Goal: Information Seeking & Learning: Find specific page/section

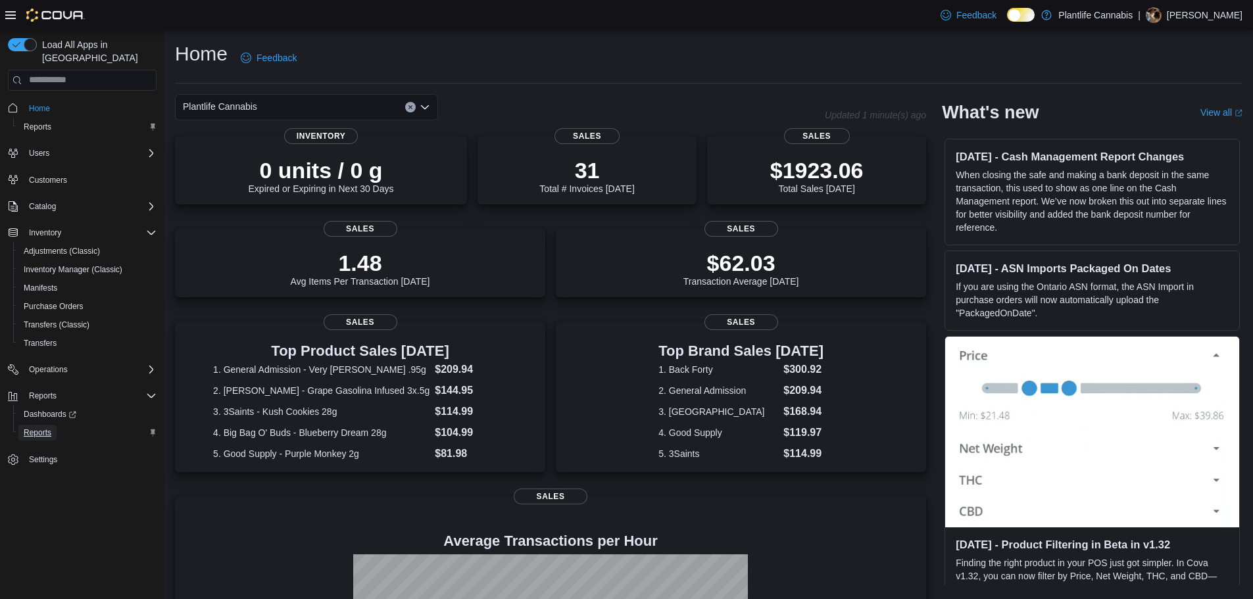
click at [39, 428] on span "Reports" at bounding box center [38, 433] width 28 height 11
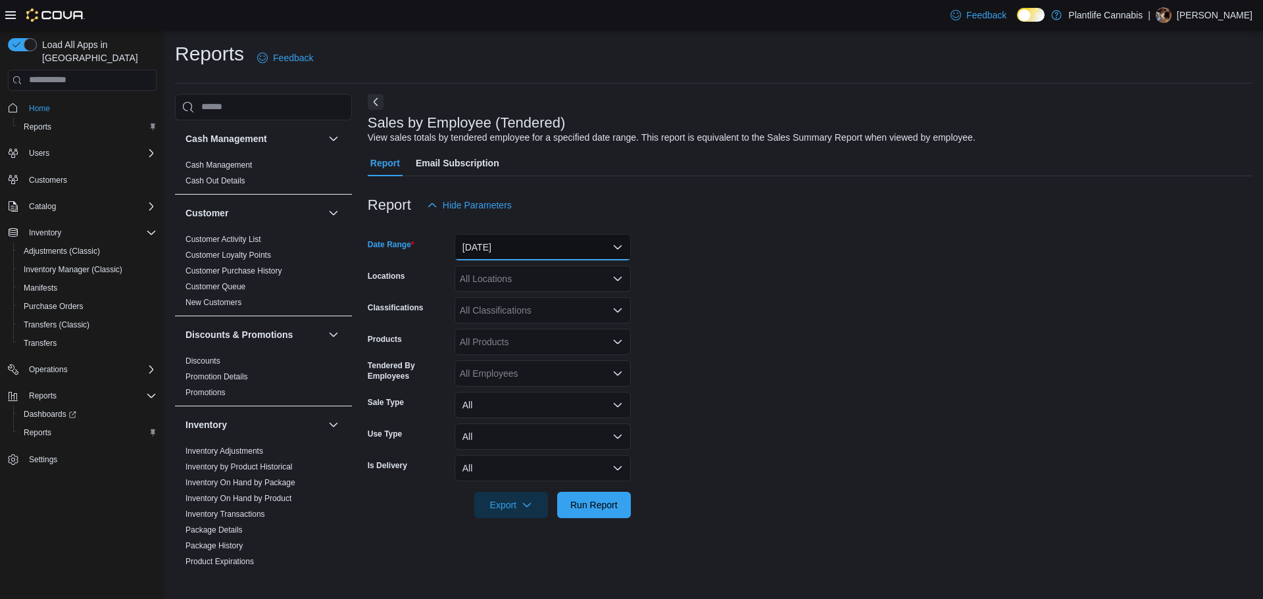
click at [543, 249] on button "Yesterday" at bounding box center [543, 247] width 176 height 26
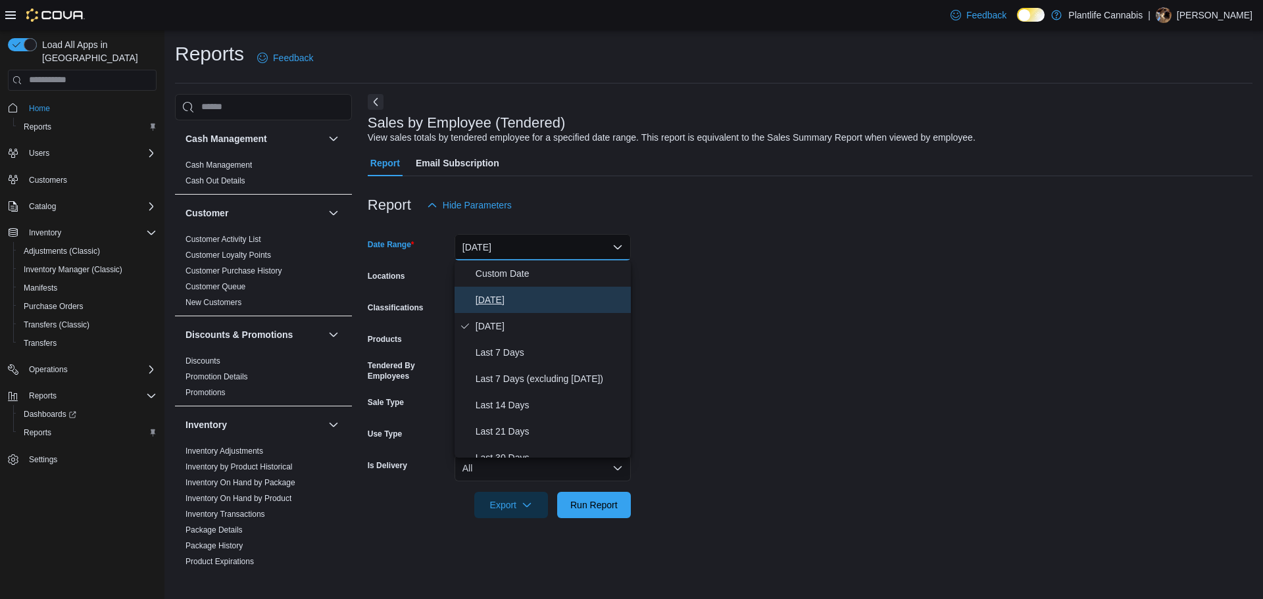
click at [481, 295] on span "Today" at bounding box center [551, 300] width 150 height 16
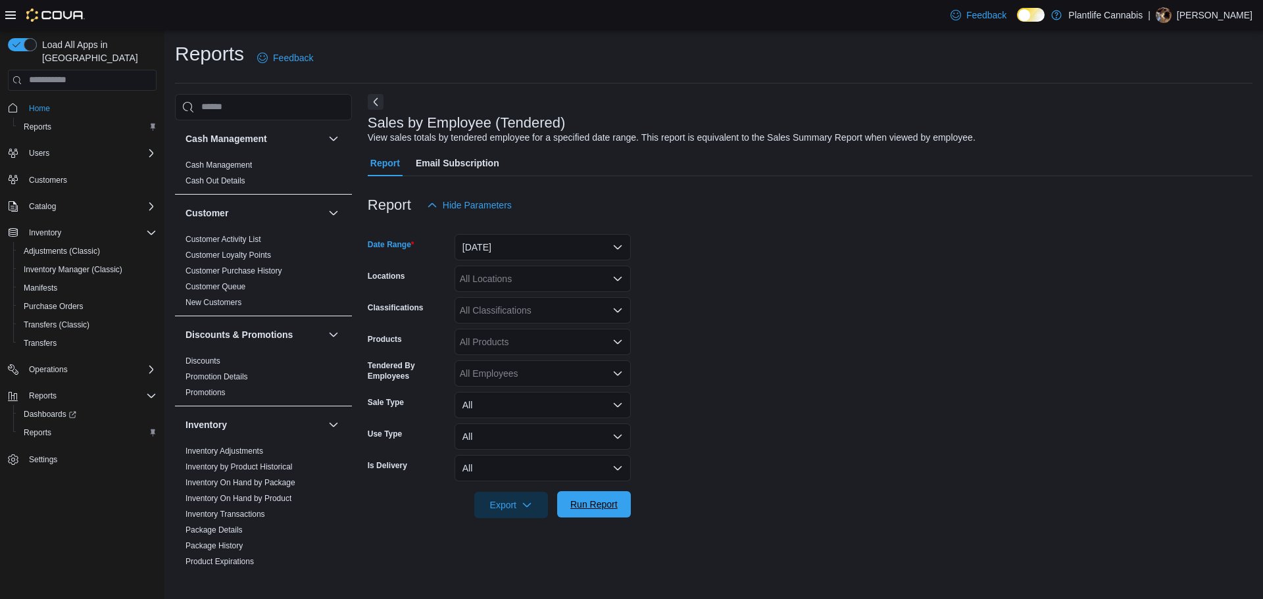
click at [582, 507] on span "Run Report" at bounding box center [593, 504] width 47 height 13
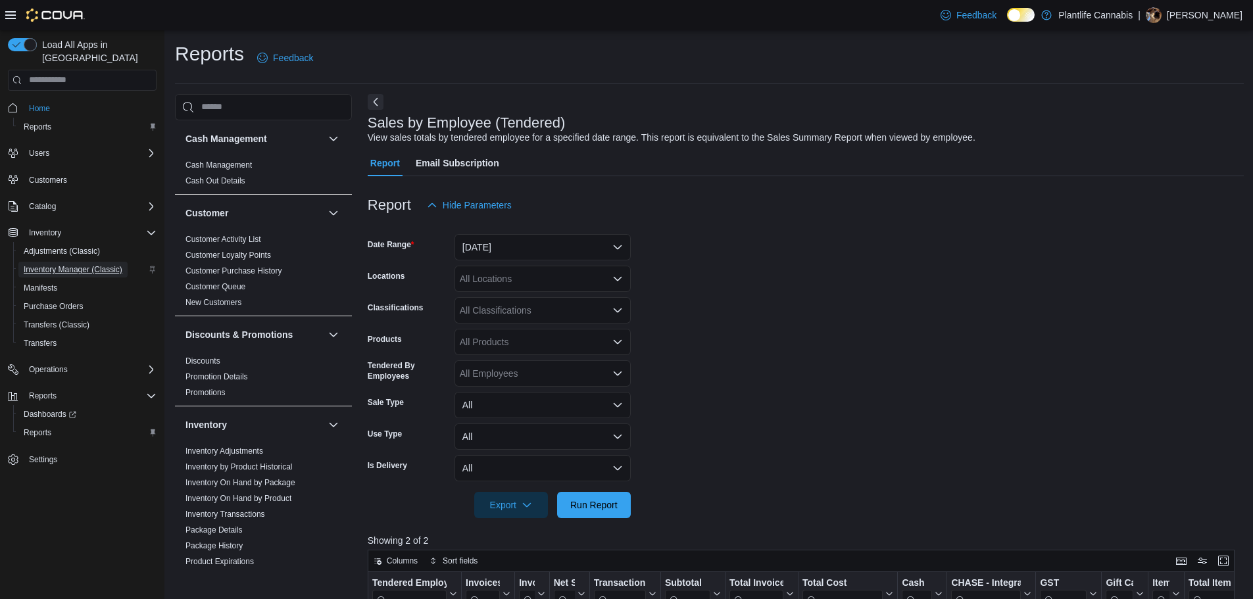
click at [79, 264] on span "Inventory Manager (Classic)" at bounding box center [73, 269] width 99 height 11
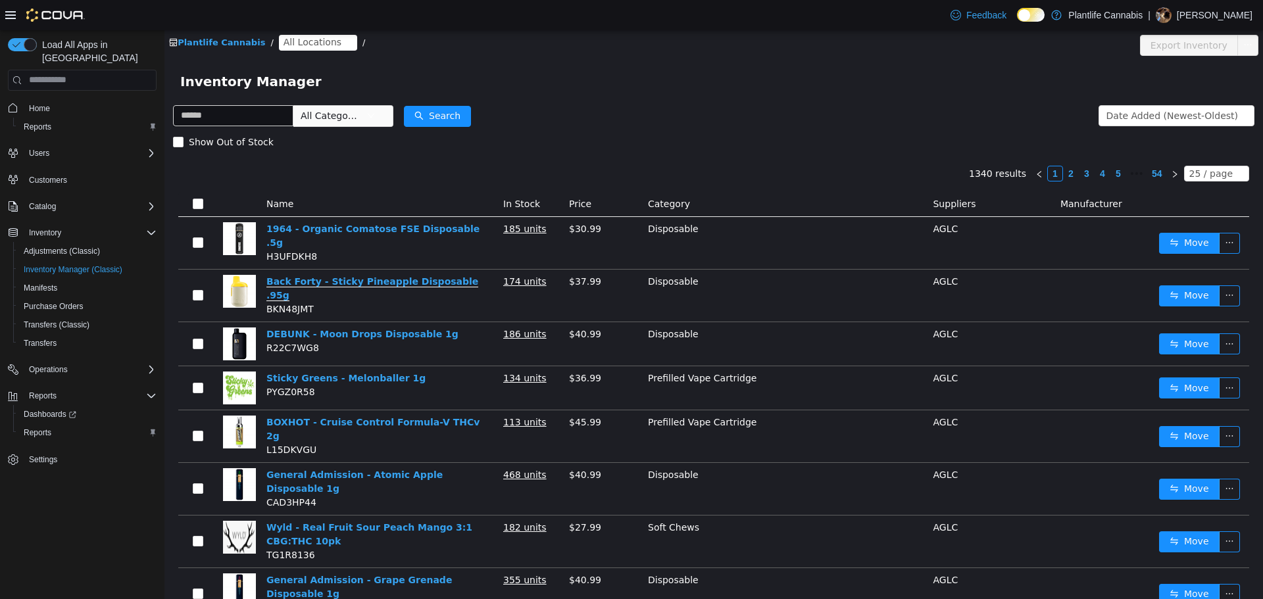
click at [417, 276] on link "Back Forty - Sticky Pineapple Disposable .95g" at bounding box center [372, 288] width 212 height 25
click at [245, 124] on input "text" at bounding box center [233, 115] width 120 height 21
paste input "******"
type input "******"
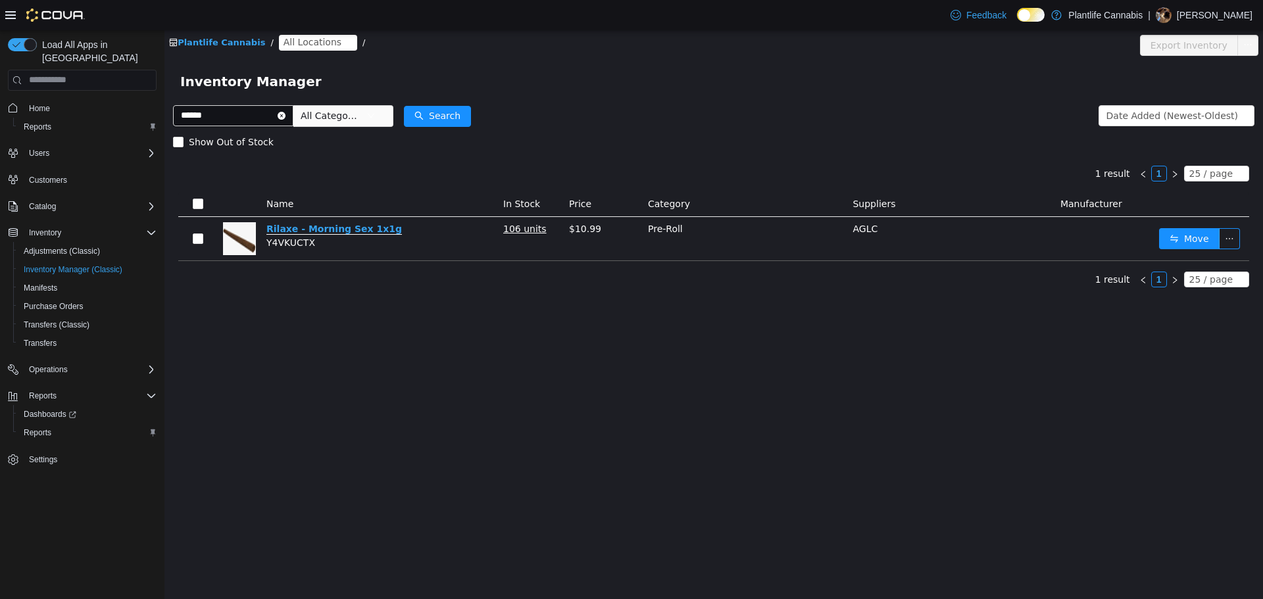
click at [317, 224] on link "Rilaxe - Morning Sex 1x1g" at bounding box center [334, 228] width 136 height 11
click at [286, 115] on icon "icon: close-circle" at bounding box center [282, 115] width 8 height 8
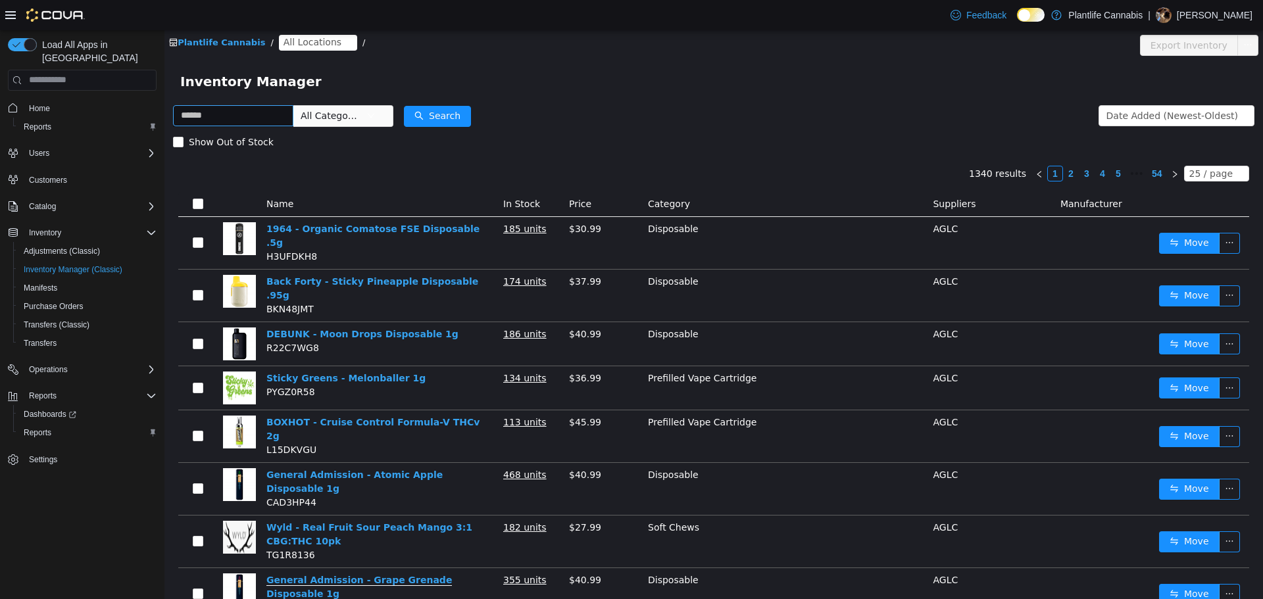
click at [432, 574] on link "General Admission - Grape Grenade Disposable 1g" at bounding box center [359, 586] width 186 height 25
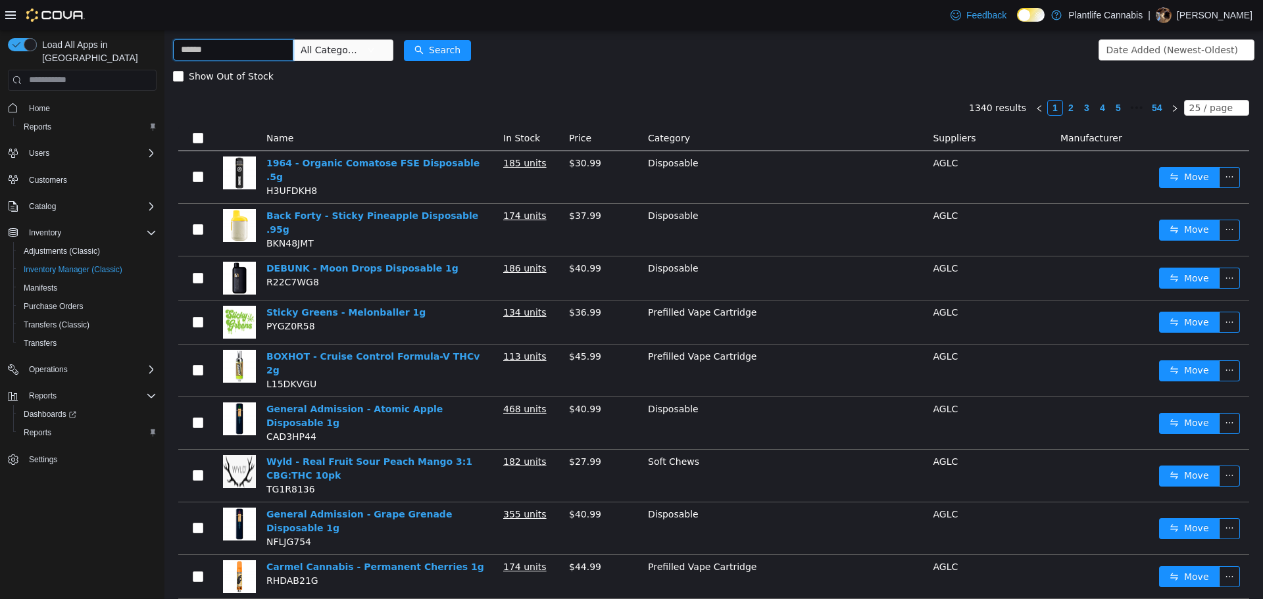
click at [258, 45] on input "text" at bounding box center [233, 49] width 120 height 21
type input "******"
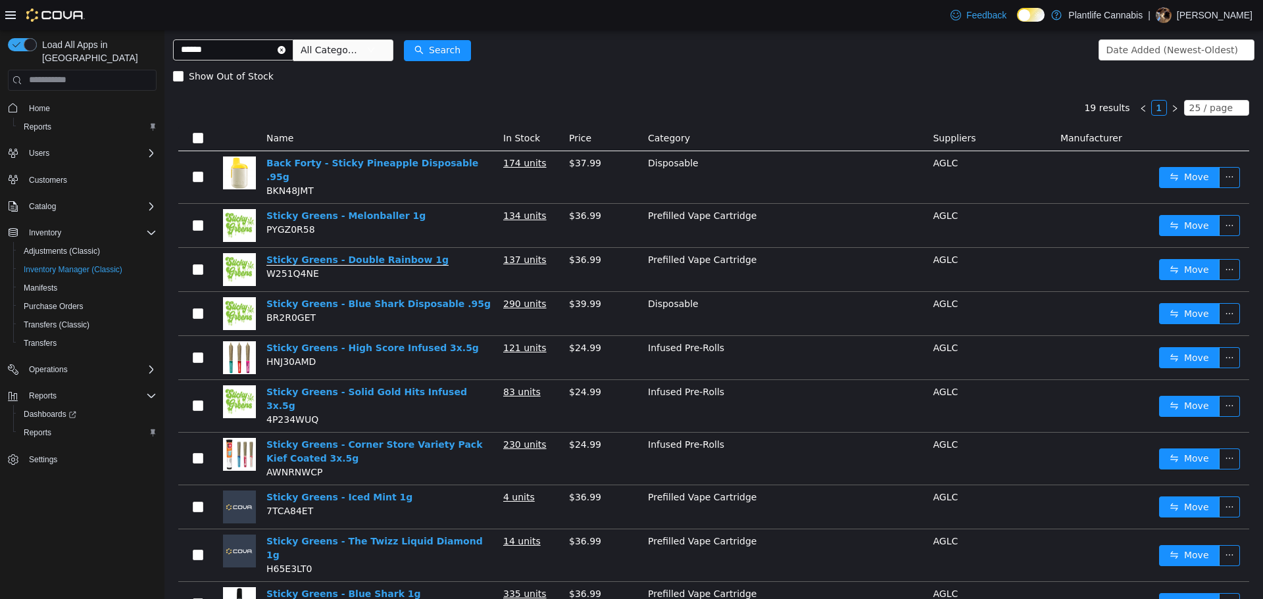
click at [370, 254] on link "Sticky Greens - Double Rainbow 1g" at bounding box center [357, 259] width 182 height 11
click at [364, 210] on link "Sticky Greens - Melonballer 1g" at bounding box center [345, 215] width 159 height 11
click at [286, 47] on icon "icon: close-circle" at bounding box center [282, 49] width 8 height 8
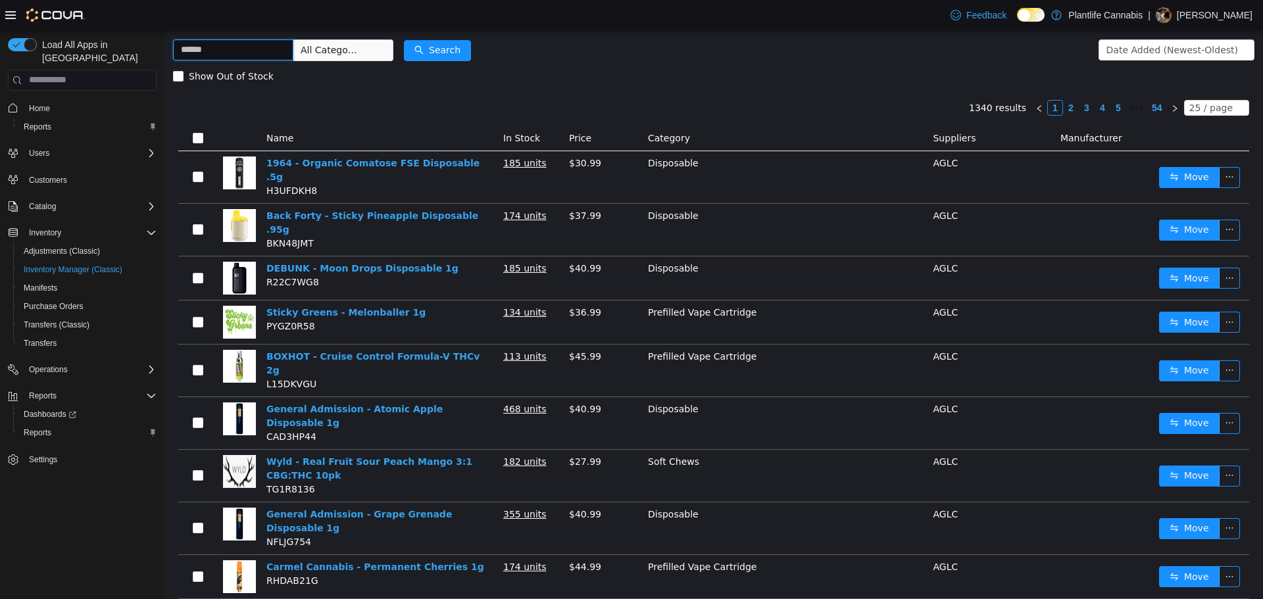
click at [291, 47] on input "text" at bounding box center [233, 49] width 120 height 21
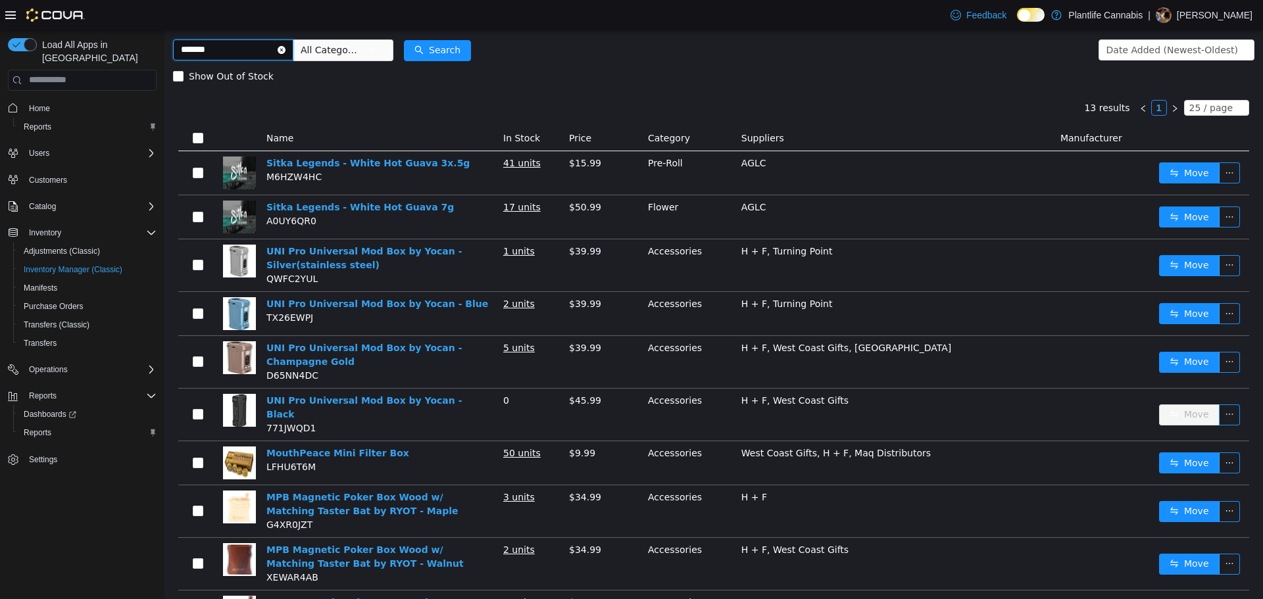
click at [196, 50] on input "*******" at bounding box center [233, 49] width 120 height 21
type input "******"
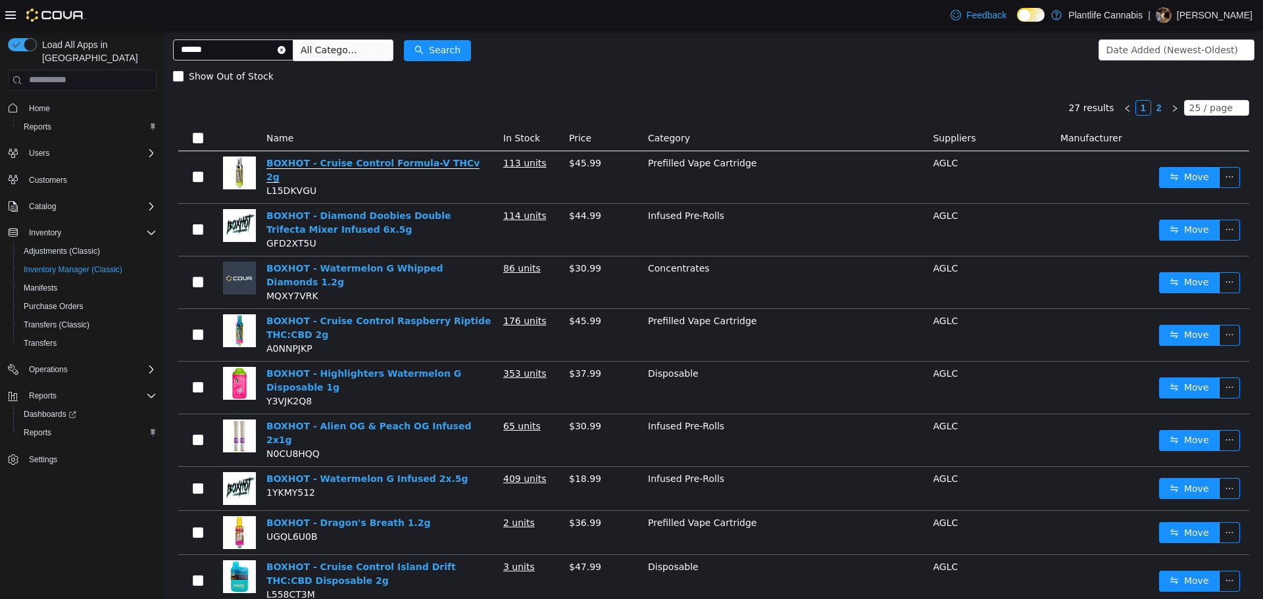
click at [387, 159] on link "BOXHOT - Cruise Control Formula-V THCv 2g" at bounding box center [372, 169] width 213 height 25
click at [286, 49] on icon "icon: close-circle" at bounding box center [282, 49] width 8 height 8
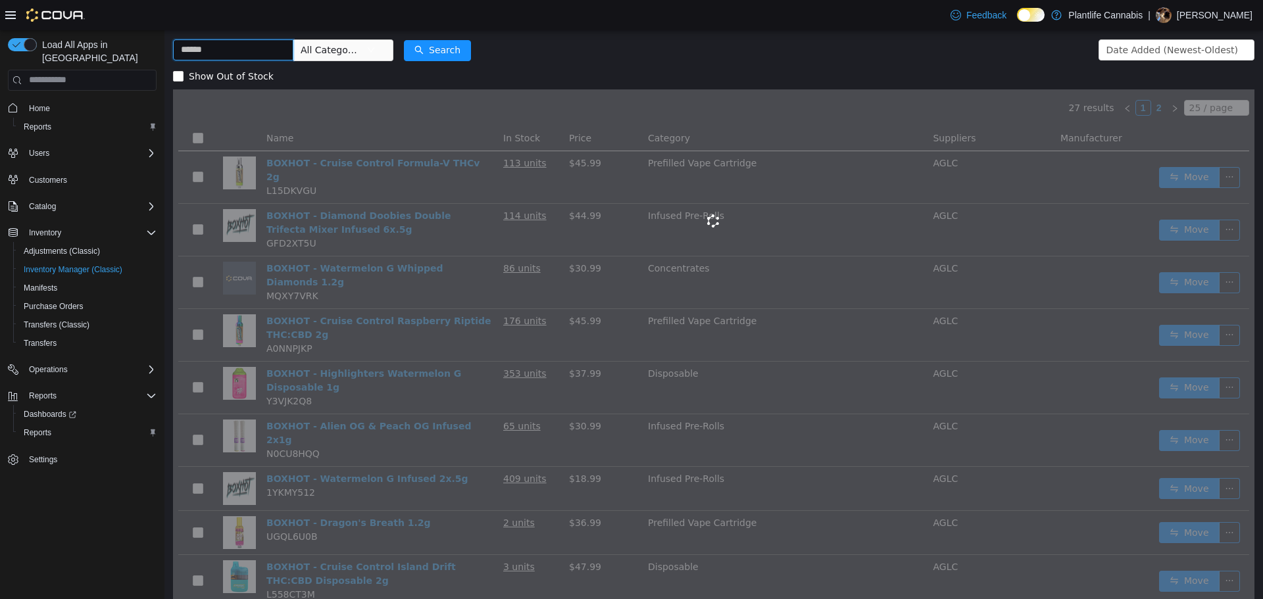
click at [270, 50] on input "text" at bounding box center [233, 49] width 120 height 21
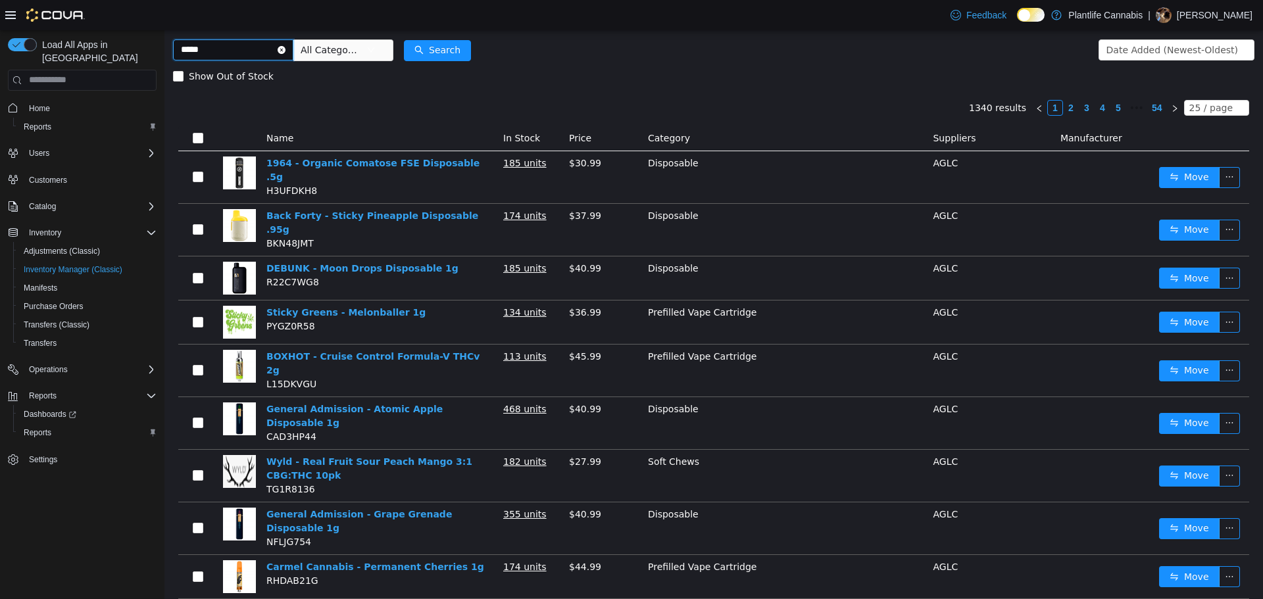
type input "*****"
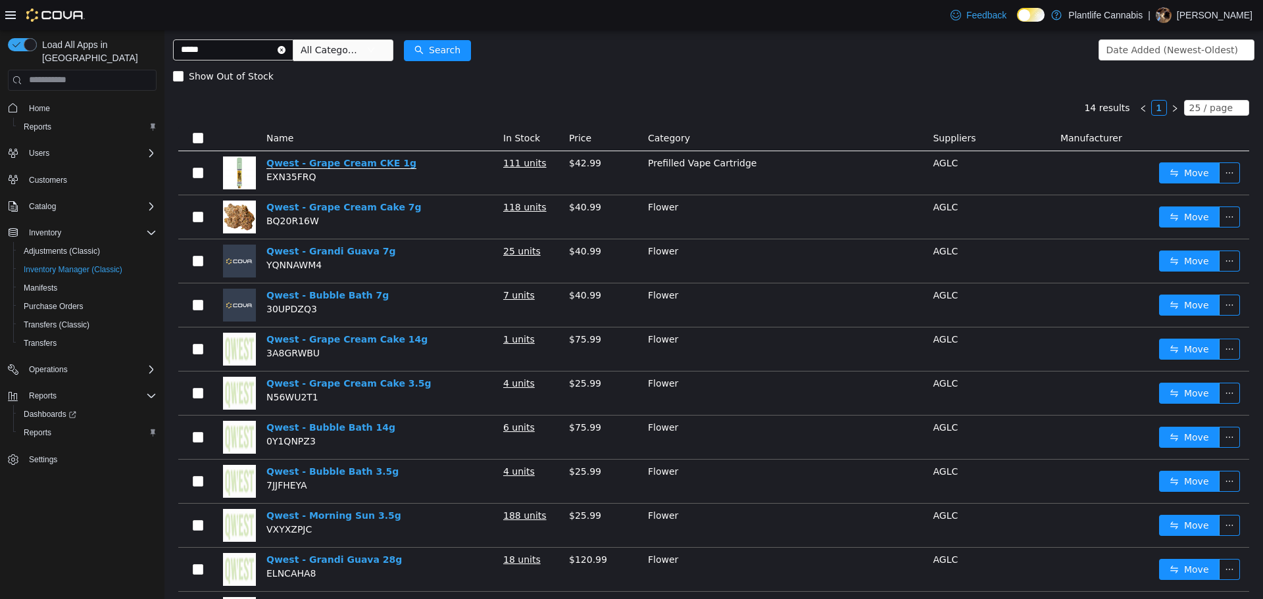
click at [361, 165] on link "Qwest - Grape Cream CKE 1g" at bounding box center [341, 162] width 150 height 11
drag, startPoint x: 290, startPoint y: 50, endPoint x: 273, endPoint y: 30, distance: 26.6
click at [289, 50] on span "*****" at bounding box center [233, 49] width 120 height 21
click at [286, 49] on icon "icon: close-circle" at bounding box center [282, 49] width 8 height 8
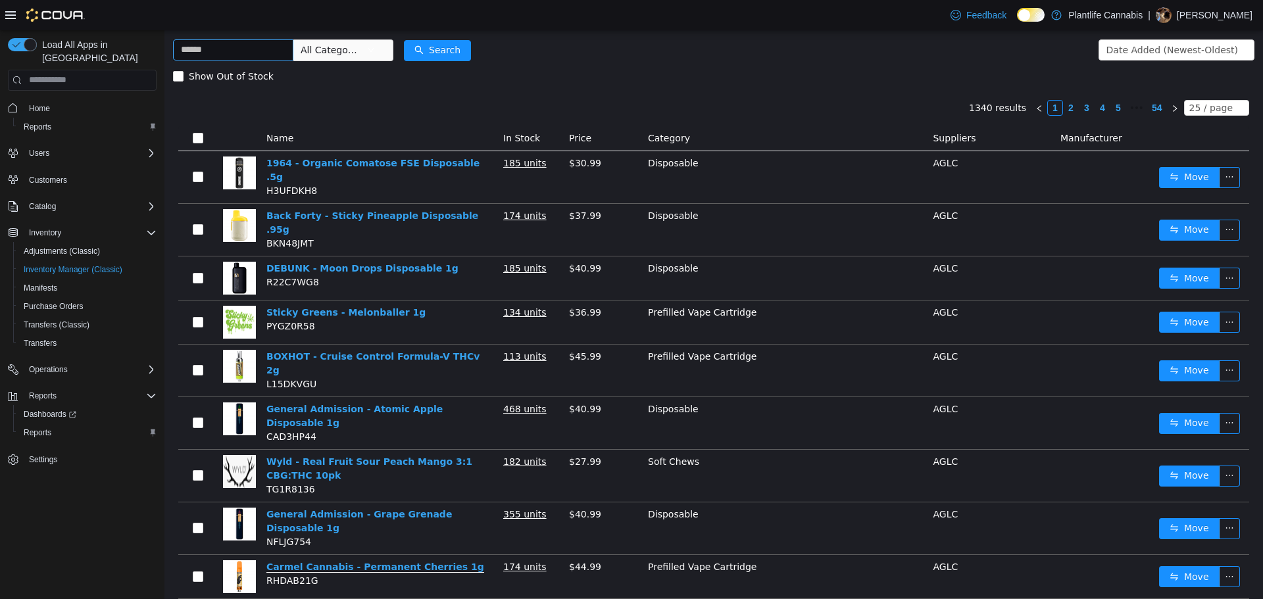
click at [406, 561] on link "Carmel Cannabis - Permanent Cherries 1g" at bounding box center [375, 566] width 218 height 11
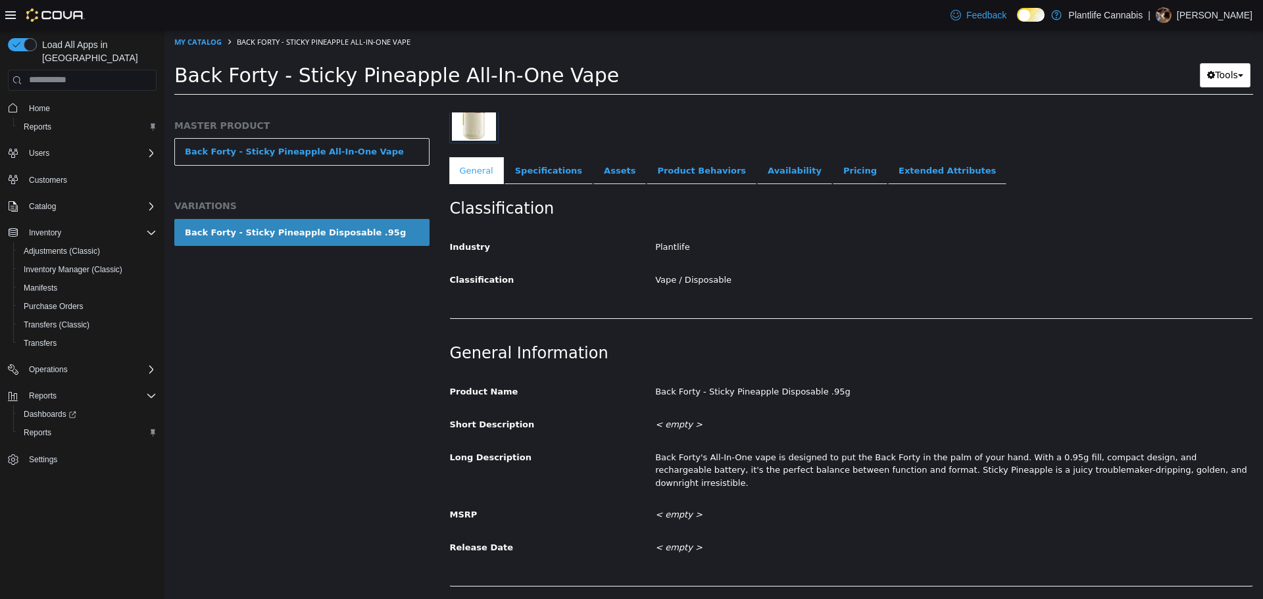
scroll to position [263, 0]
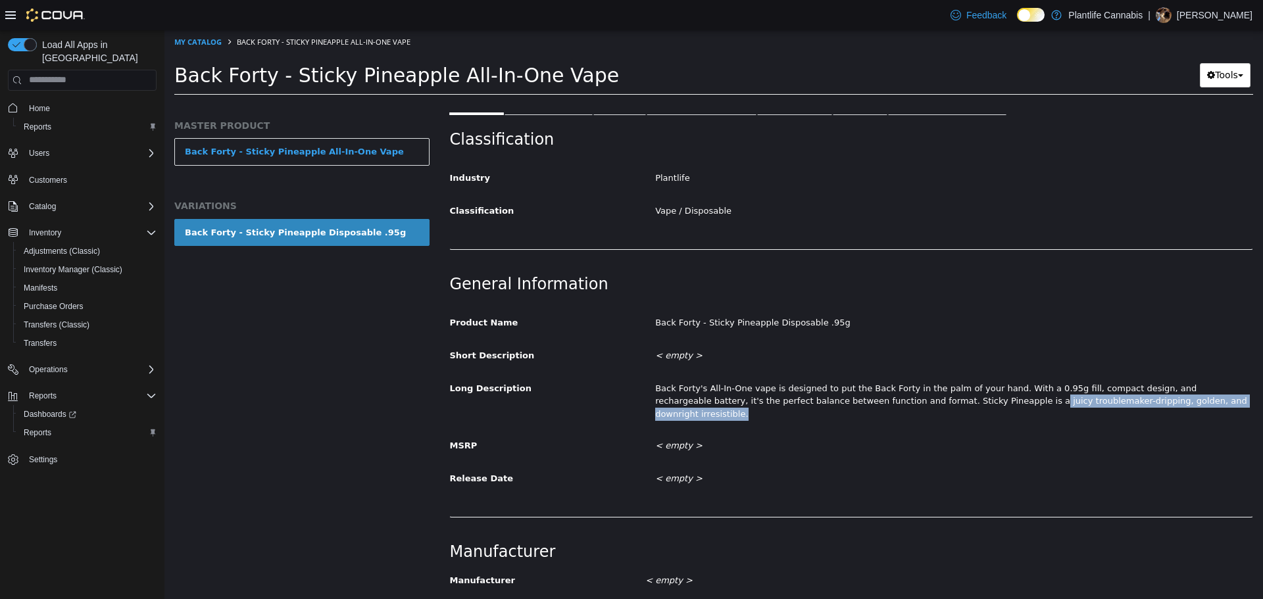
drag, startPoint x: 904, startPoint y: 404, endPoint x: 1145, endPoint y: 404, distance: 240.8
click at [1145, 404] on div "Back Forty's All-In-One vape is designed to put the Back Forty in the palm of y…" at bounding box center [953, 401] width 617 height 48
copy div "juicy troublemaker-dripping, golden, and downright irresistible."
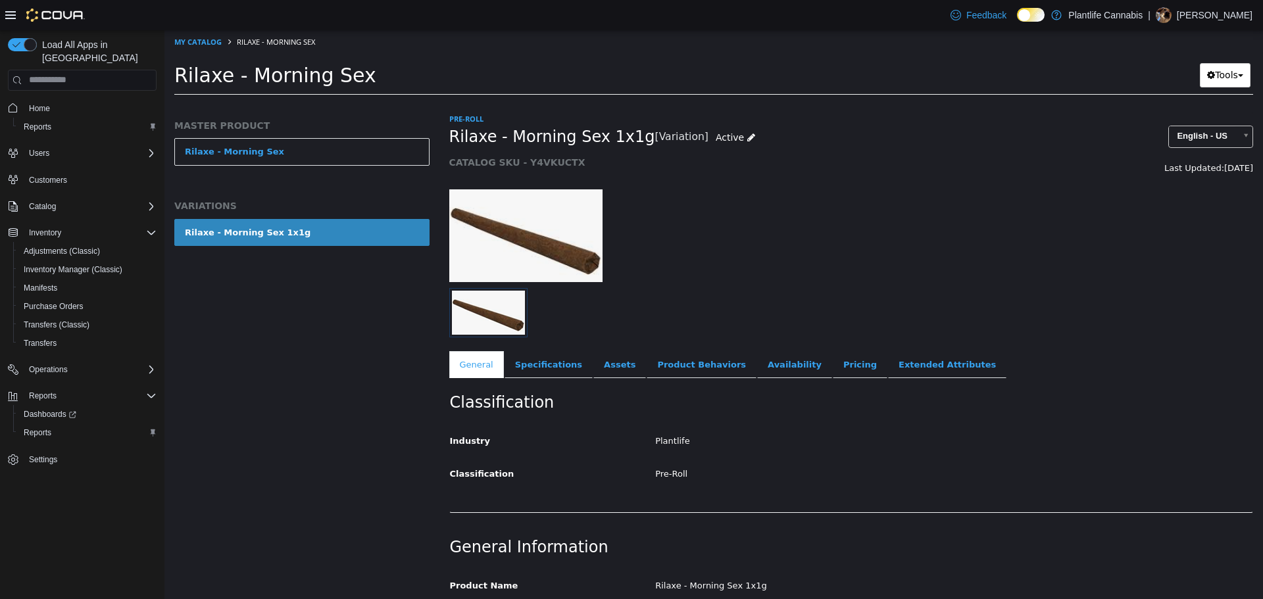
scroll to position [197, 0]
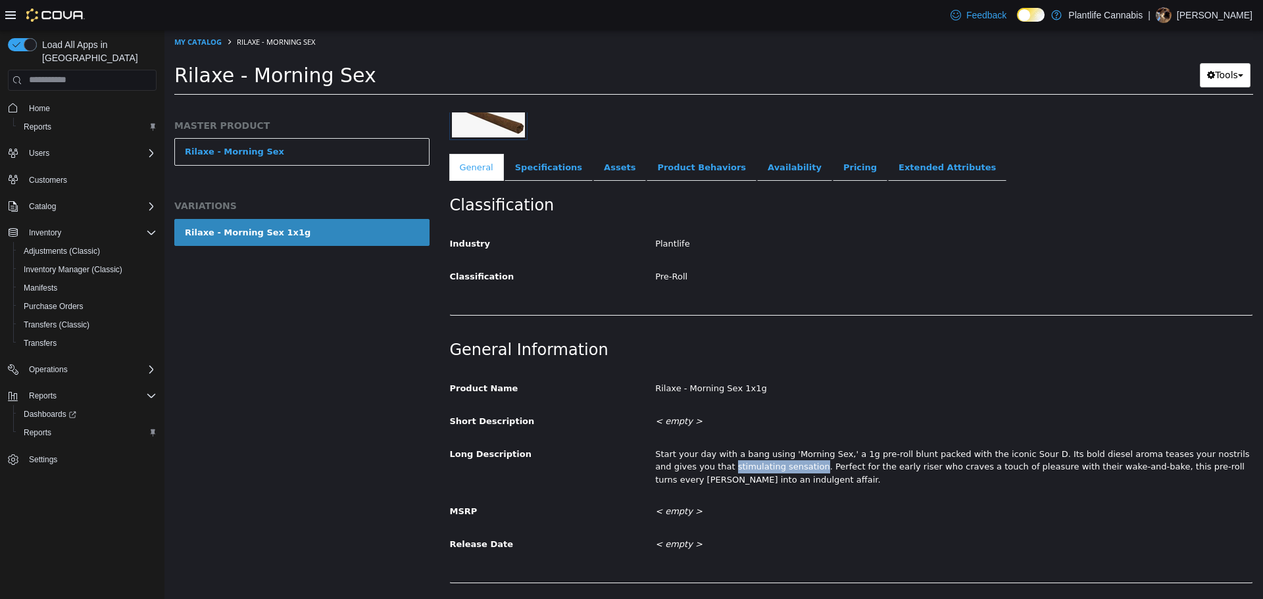
drag, startPoint x: 670, startPoint y: 468, endPoint x: 748, endPoint y: 462, distance: 78.5
click at [748, 462] on div "Start your day with a bang using 'Morning Sex,' a 1g pre-roll blunt packed with…" at bounding box center [953, 467] width 617 height 48
copy div "stimulating sensation"
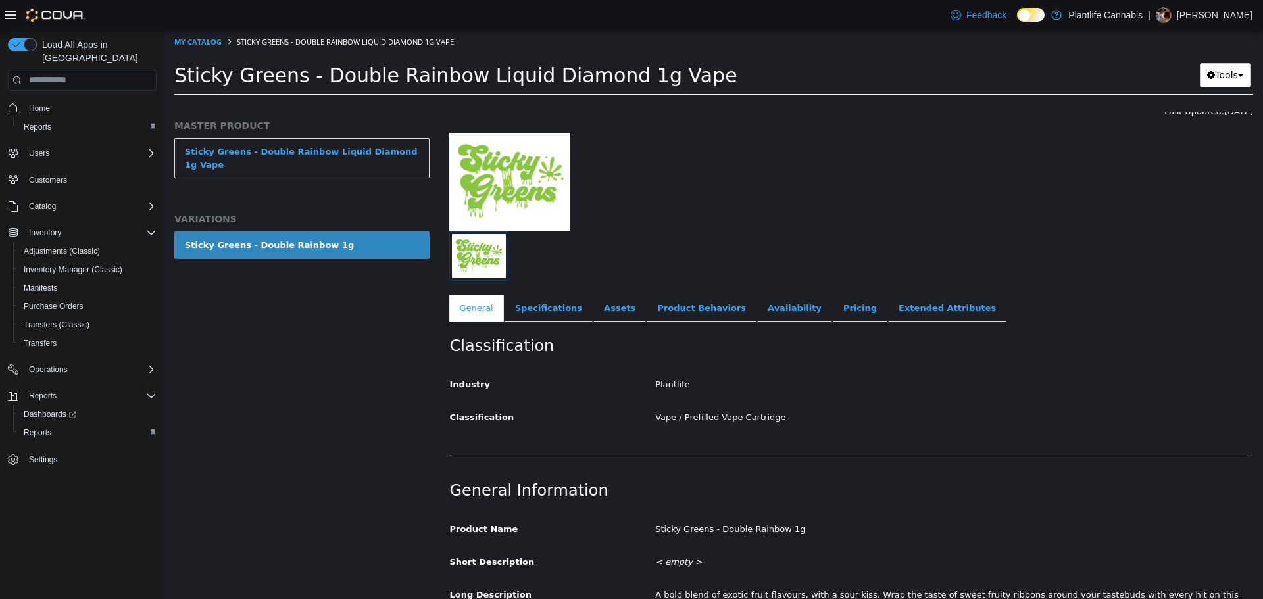
scroll to position [132, 0]
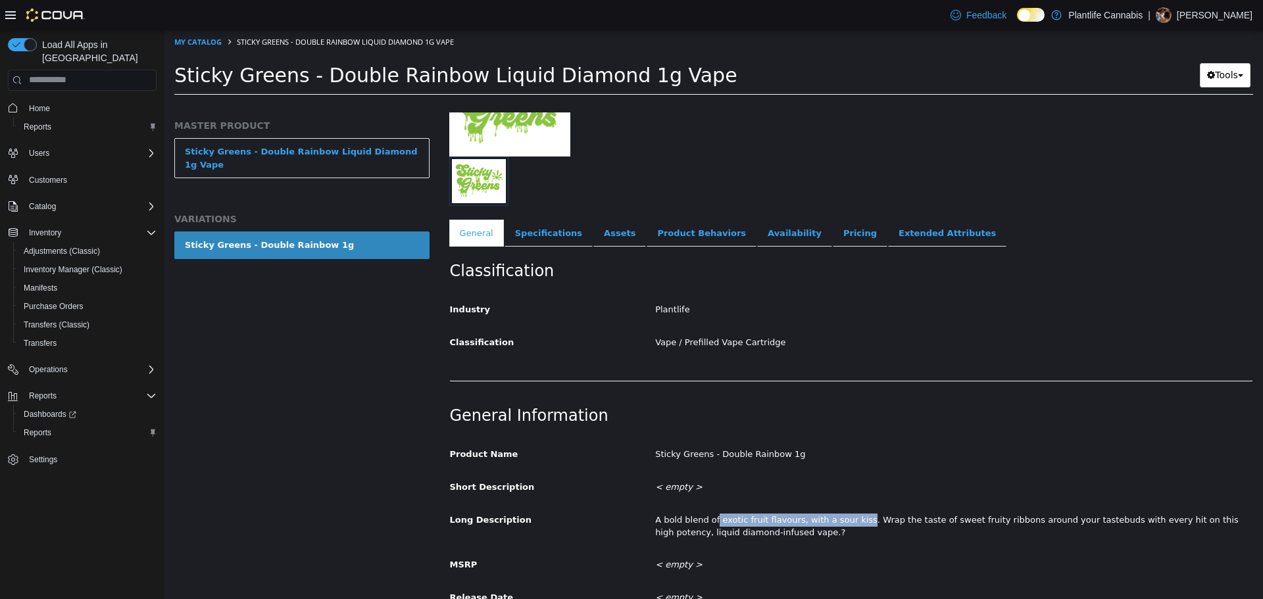
drag, startPoint x: 710, startPoint y: 520, endPoint x: 848, endPoint y: 525, distance: 137.6
click at [848, 525] on div "A bold blend of exotic fruit flavours, with a sour kiss. Wrap the taste of swee…" at bounding box center [953, 526] width 617 height 35
copy div "exotic fruit flavours, with a sour kiss"
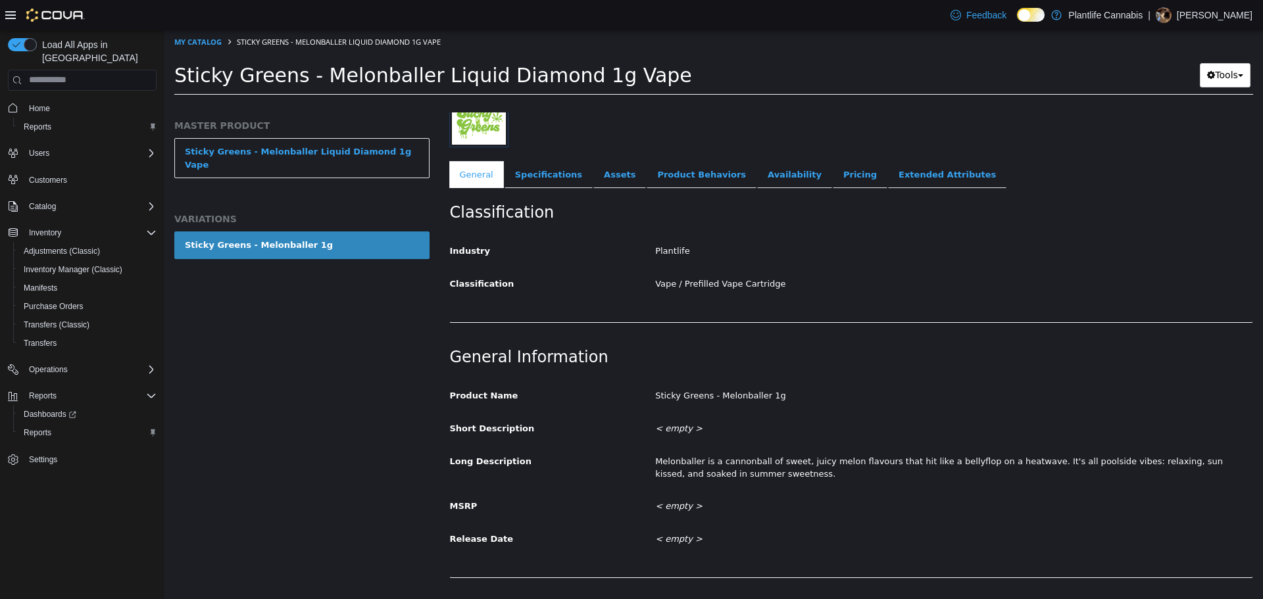
scroll to position [197, 0]
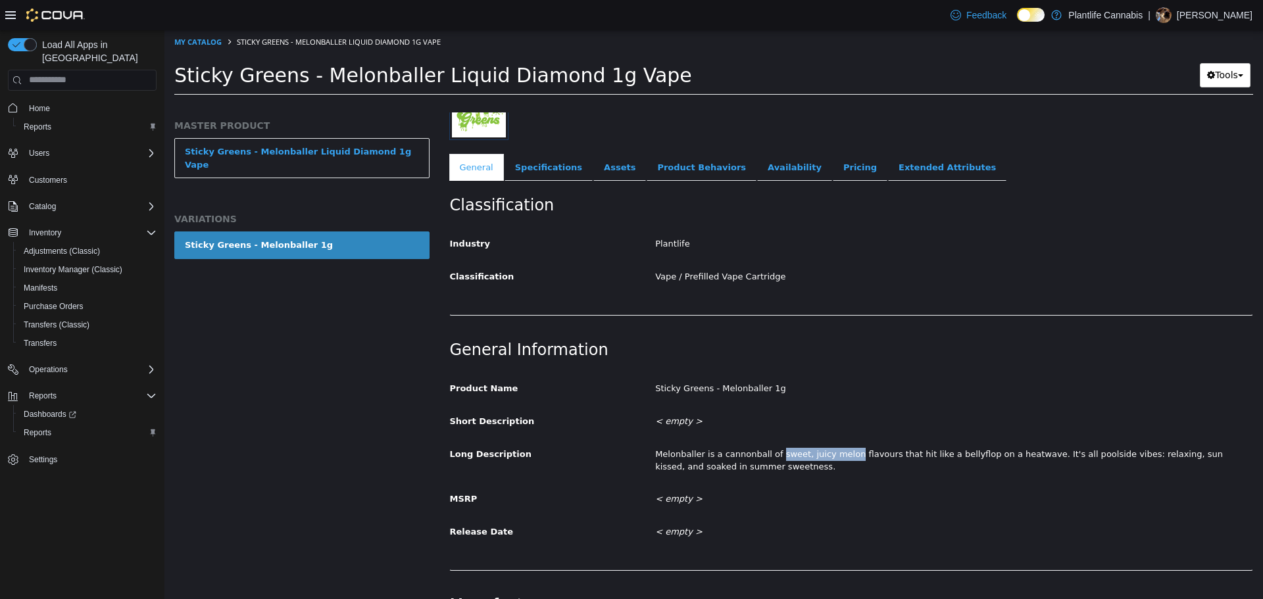
drag, startPoint x: 768, startPoint y: 454, endPoint x: 839, endPoint y: 459, distance: 71.2
click at [839, 459] on div "Melonballer is a cannonball of sweet, juicy melon flavours that hit like a bell…" at bounding box center [953, 460] width 617 height 35
copy div "sweet, juicy melon"
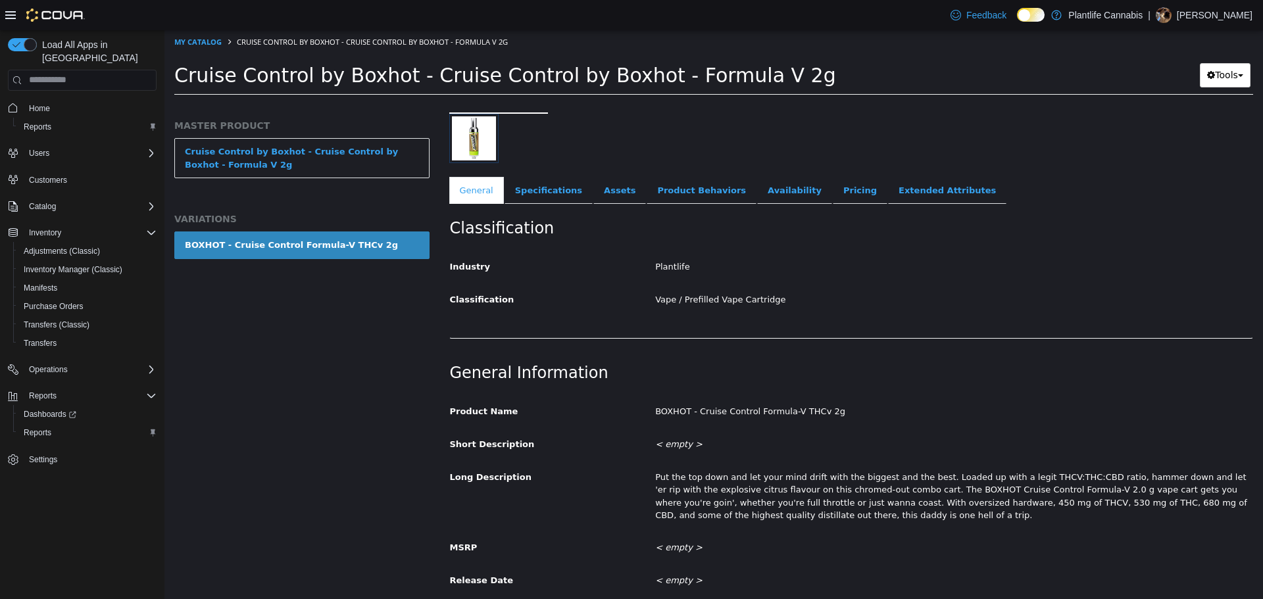
scroll to position [197, 0]
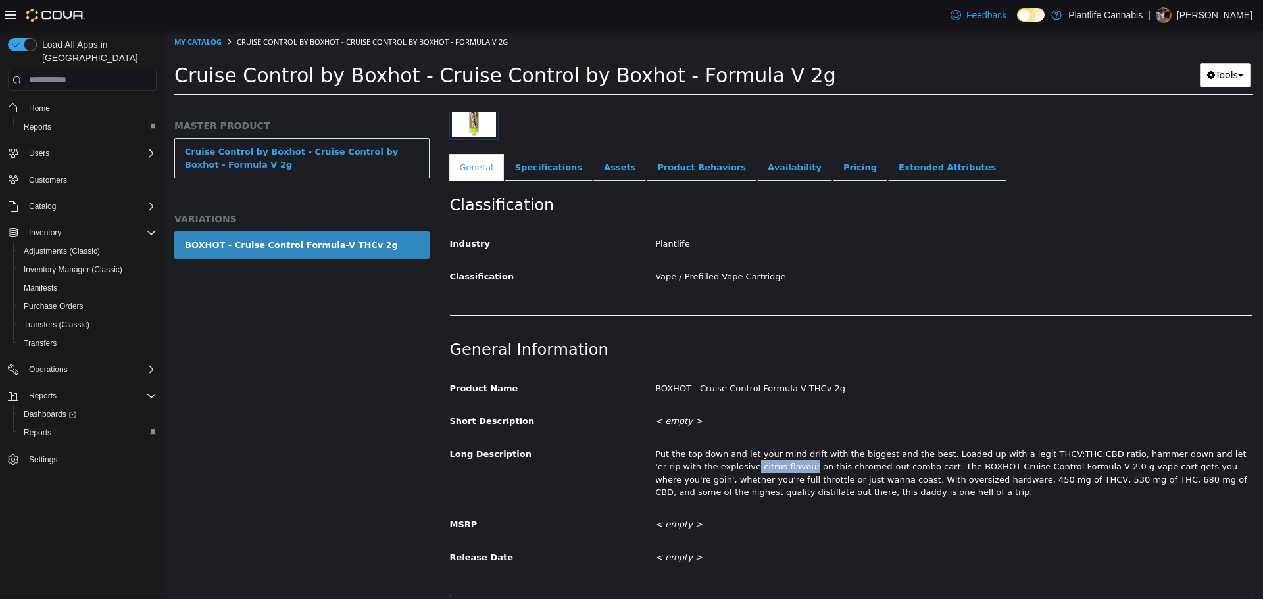
drag, startPoint x: 688, startPoint y: 468, endPoint x: 737, endPoint y: 466, distance: 49.4
click at [737, 466] on div "Put the top down and let your mind drift with the biggest and the best. Loaded …" at bounding box center [953, 473] width 617 height 61
copy div "citrus flavour"
click at [1004, 441] on div "Product Name BOXHOT - Cruise Control Formula-V THCv 2g Short Description < empt…" at bounding box center [851, 473] width 803 height 192
drag, startPoint x: 1008, startPoint y: 454, endPoint x: 1088, endPoint y: 451, distance: 80.3
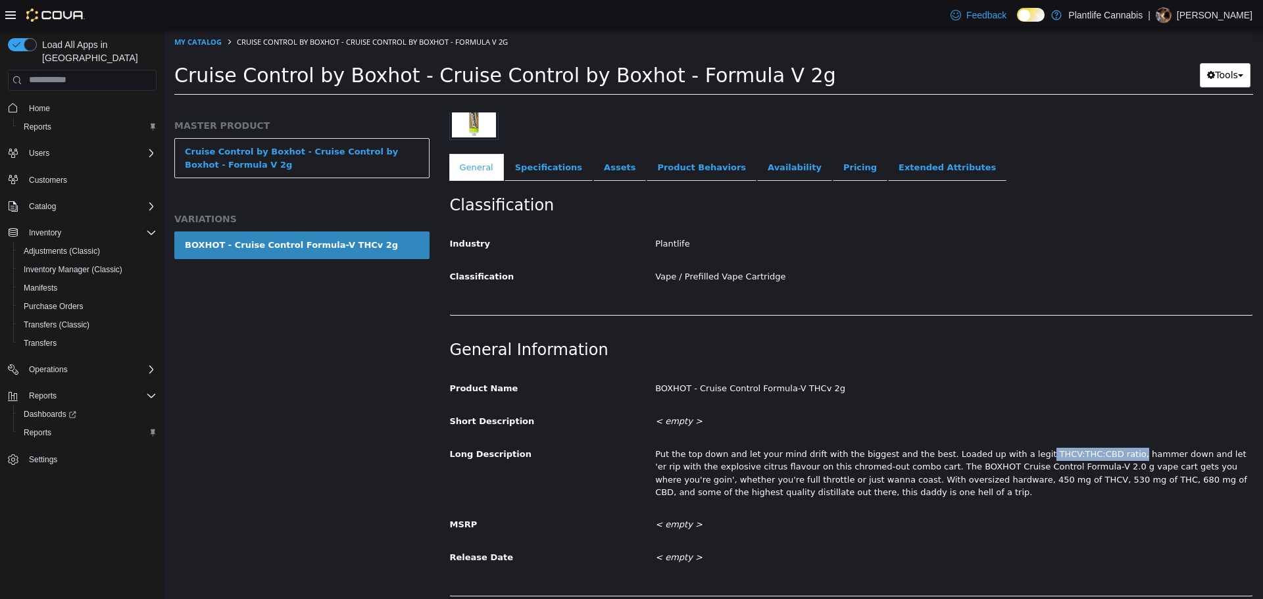
click at [1088, 451] on div "Put the top down and let your mind drift with the biggest and the best. Loaded …" at bounding box center [953, 473] width 617 height 61
copy div "THCV:THC:CBD ratio,"
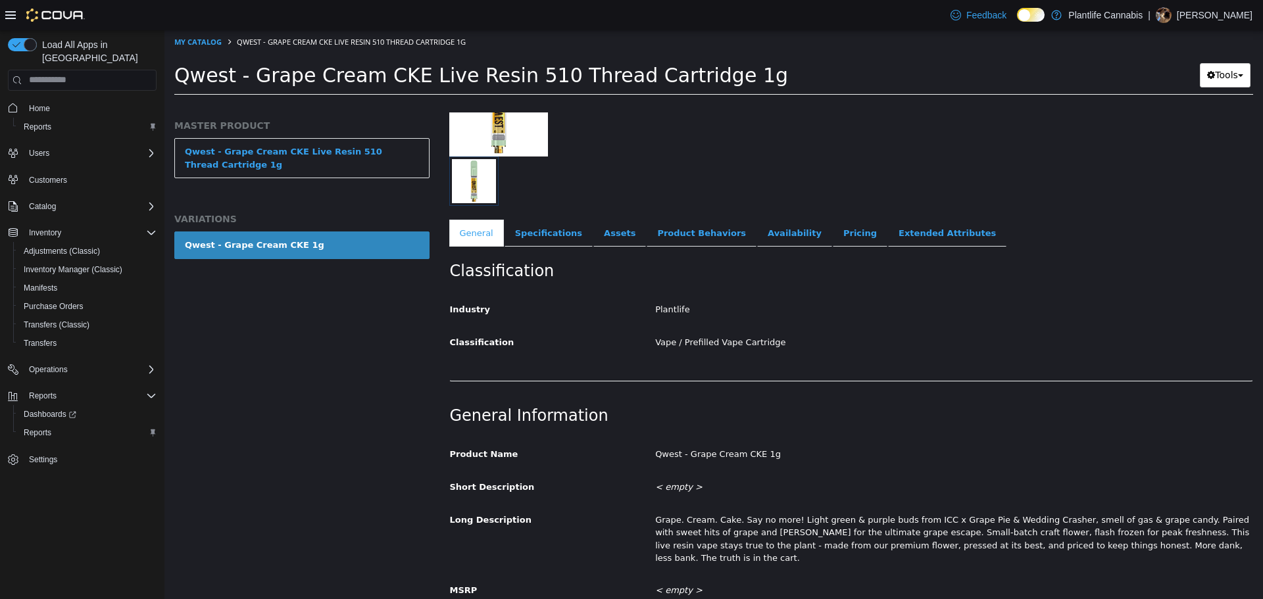
scroll to position [197, 0]
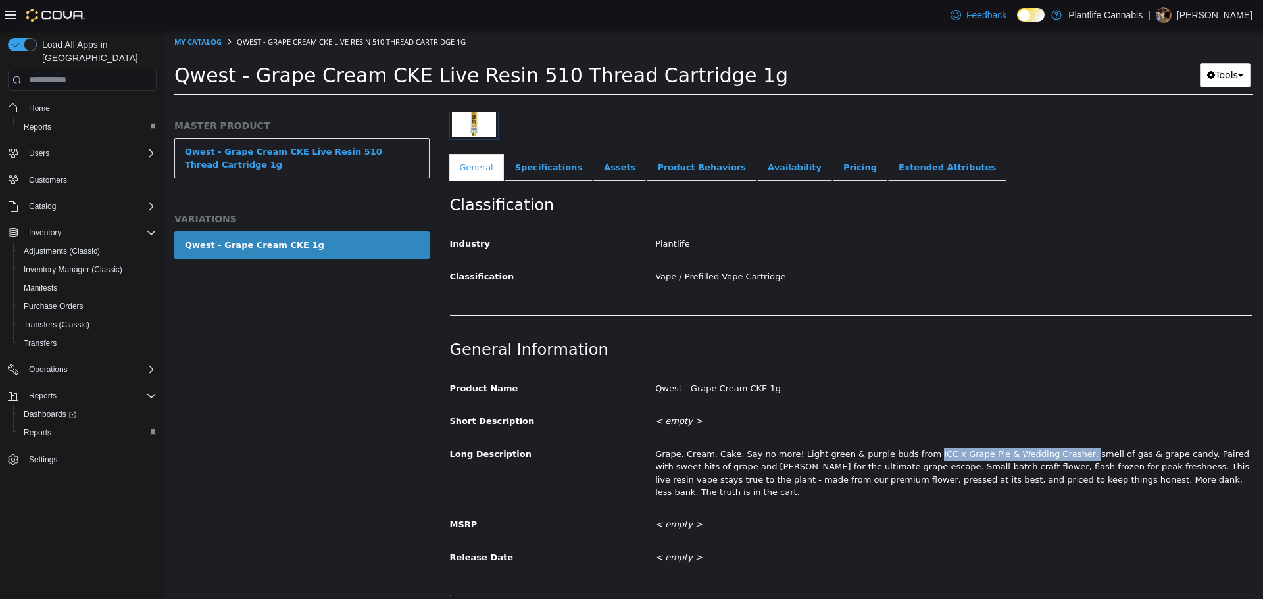
drag, startPoint x: 905, startPoint y: 454, endPoint x: 1045, endPoint y: 455, distance: 140.1
click at [1045, 455] on div "Grape. Cream. Cake. Say no more! Light green & purple buds from ICC x Grape Pie…" at bounding box center [953, 473] width 617 height 61
copy div "ICC x Grape Pie & Wedding Crasher,"
drag, startPoint x: 1075, startPoint y: 455, endPoint x: 1147, endPoint y: 458, distance: 72.4
click at [1147, 458] on div "Grape. Cream. Cake. Say no more! Light green & purple buds from ICC x Grape Pie…" at bounding box center [953, 473] width 617 height 61
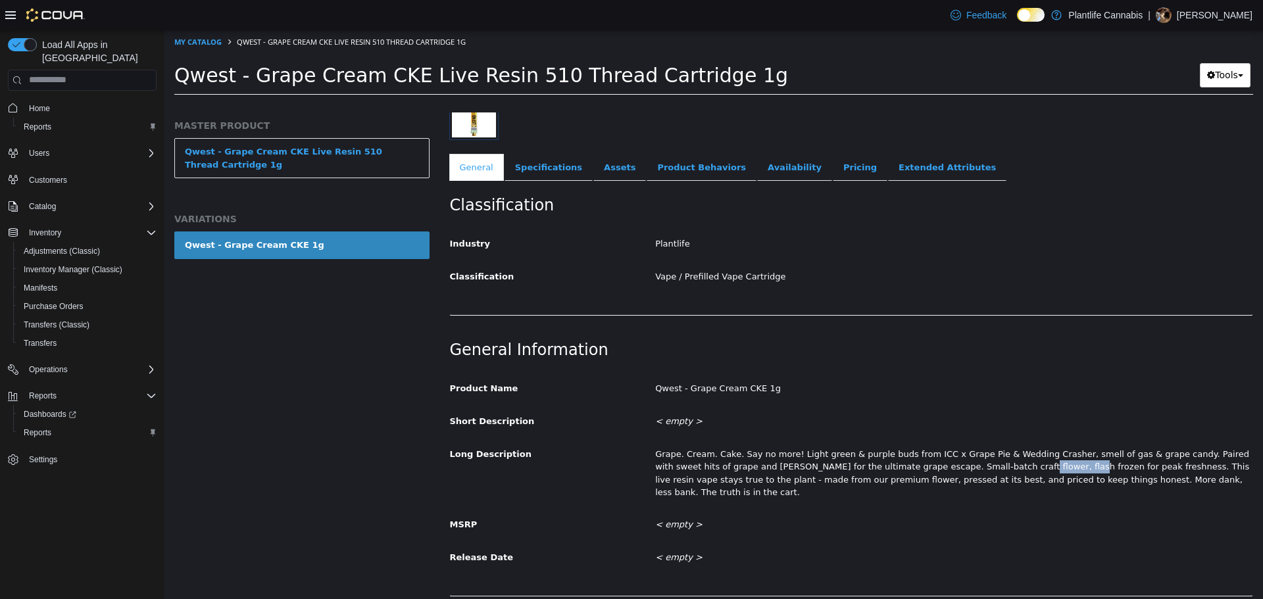
drag, startPoint x: 933, startPoint y: 464, endPoint x: 978, endPoint y: 467, distance: 44.2
click at [978, 467] on div "Grape. Cream. Cake. Say no more! Light green & purple buds from ICC x Grape Pie…" at bounding box center [953, 473] width 617 height 61
copy div "flash frozen"
drag, startPoint x: 751, startPoint y: 482, endPoint x: 785, endPoint y: 482, distance: 34.2
click at [785, 482] on div "Grape. Cream. Cake. Say no more! Light green & purple buds from ICC x Grape Pie…" at bounding box center [953, 473] width 617 height 61
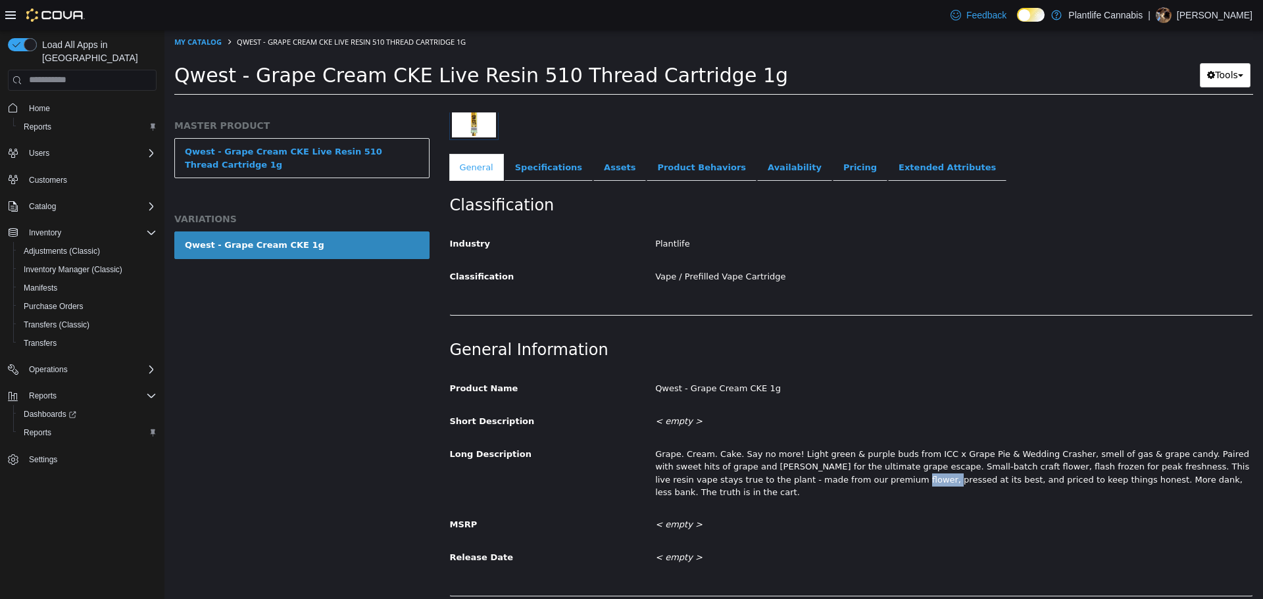
copy div "pressed"
click at [749, 403] on div "Product Name Qwest - Grape Cream CKE 1g Short Description < empty > Long Descri…" at bounding box center [851, 473] width 803 height 192
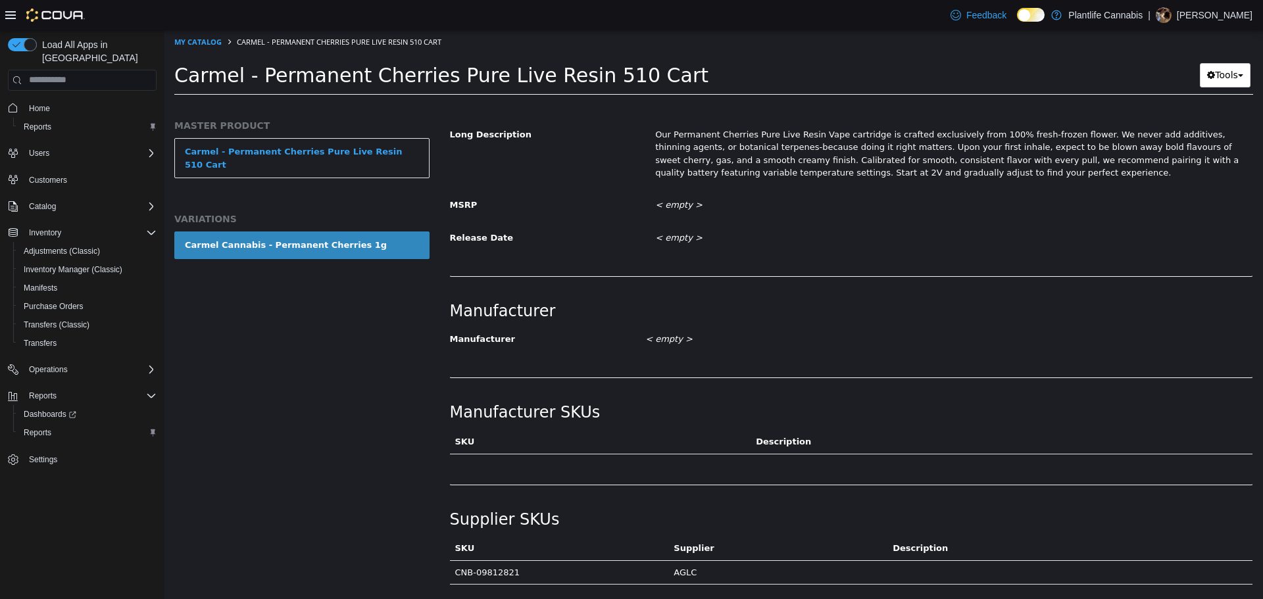
scroll to position [526, 0]
